Goal: Task Accomplishment & Management: Use online tool/utility

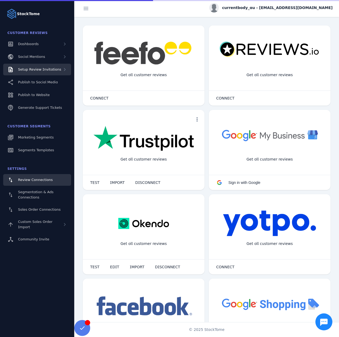
click at [44, 71] on span "Setup Review Invitations" at bounding box center [39, 69] width 43 height 4
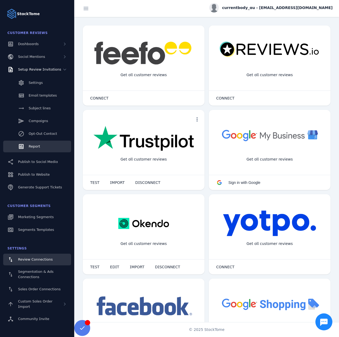
click at [39, 146] on span "Report" at bounding box center [34, 146] width 11 height 4
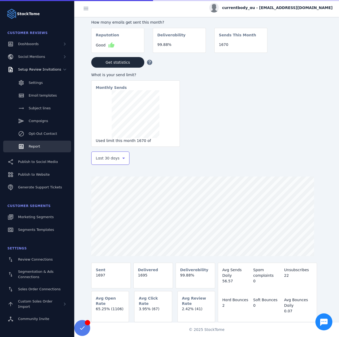
drag, startPoint x: 120, startPoint y: 157, endPoint x: 118, endPoint y: 163, distance: 6.5
click at [120, 157] on div "Last 30 days" at bounding box center [110, 158] width 29 height 6
click at [100, 204] on mat-option "Last 7 days" at bounding box center [110, 200] width 38 height 13
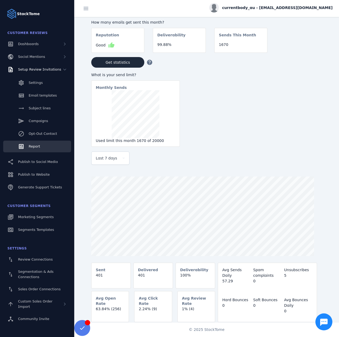
click at [300, 8] on span "currentbody_au - [EMAIL_ADDRESS][DOMAIN_NAME]" at bounding box center [277, 8] width 111 height 6
click at [314, 50] on span "Sign out" at bounding box center [315, 51] width 15 height 6
